Goal: Check status

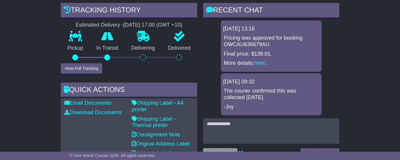
scroll to position [149, 0]
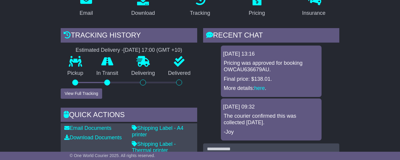
scroll to position [141, 0]
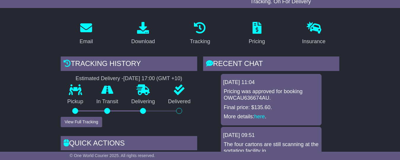
click at [201, 34] on icon at bounding box center [200, 28] width 12 height 12
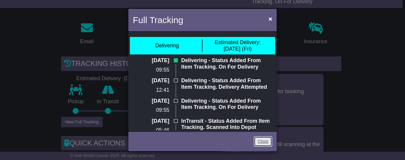
click at [262, 146] on link "Close" at bounding box center [263, 142] width 18 height 10
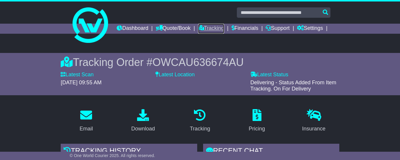
click at [224, 28] on link "Tracking" at bounding box center [211, 29] width 26 height 10
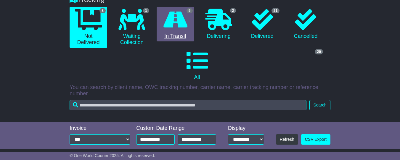
scroll to position [68, 0]
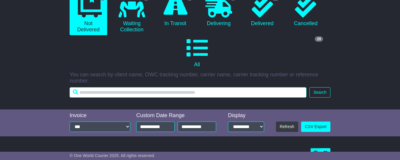
click at [107, 95] on input "text" at bounding box center [188, 92] width 237 height 10
paste input "**********"
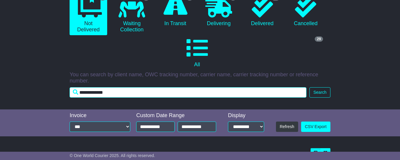
type input "**********"
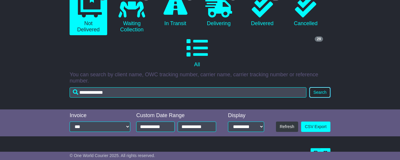
click at [318, 97] on button "Search" at bounding box center [320, 92] width 21 height 10
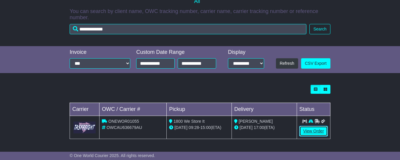
click at [318, 132] on link "View Order" at bounding box center [314, 131] width 28 height 10
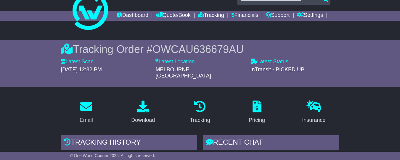
scroll to position [6, 0]
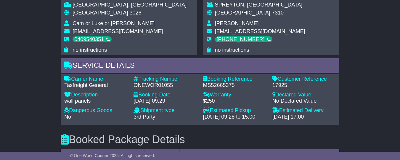
scroll to position [373, 0]
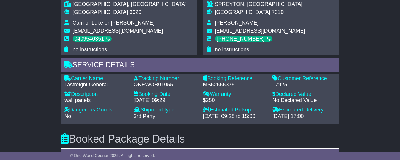
click at [358, 117] on div "Email Download Tracking Pricing Insurance" at bounding box center [200, 50] width 400 height 628
